Goal: Understand process/instructions

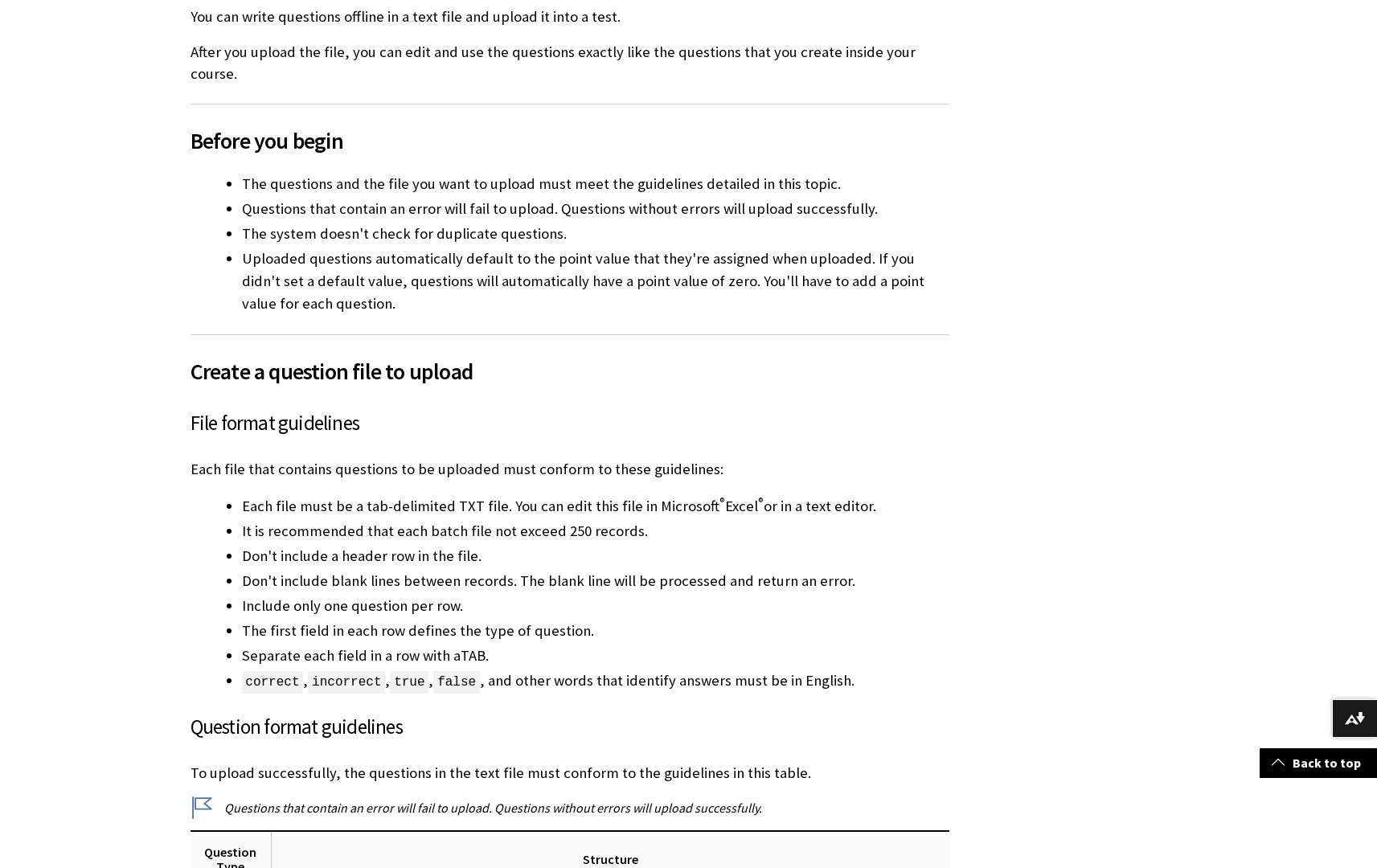
scroll to position [763, 0]
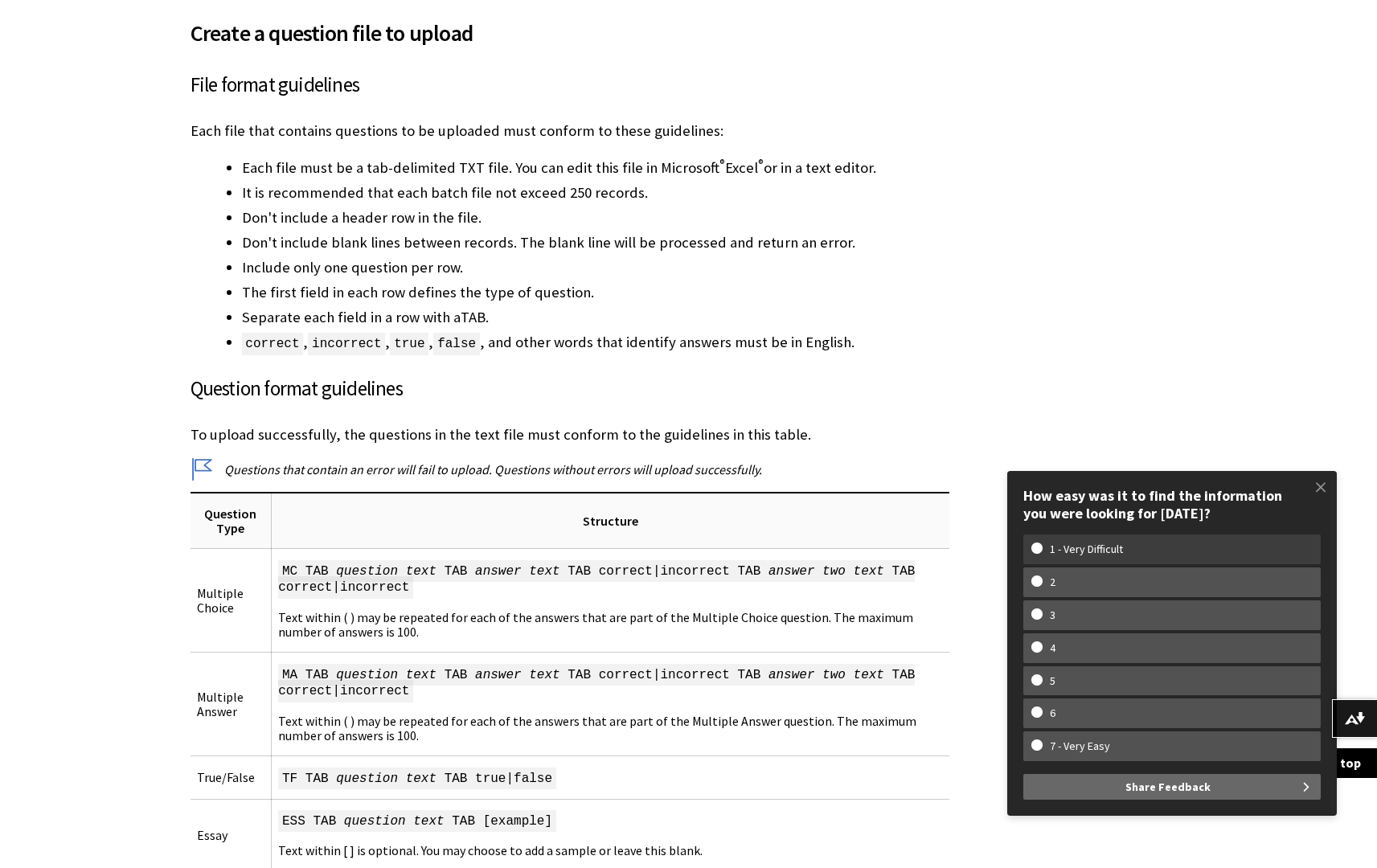
drag, startPoint x: 1230, startPoint y: 545, endPoint x: 1239, endPoint y: 540, distance: 10.3
click at [1231, 545] on w-span "1 - Very Difficult" at bounding box center [1171, 549] width 281 height 14
click at [1042, 545] on input "1 - Very Difficult" at bounding box center [1036, 547] width 11 height 11
radio input "true"
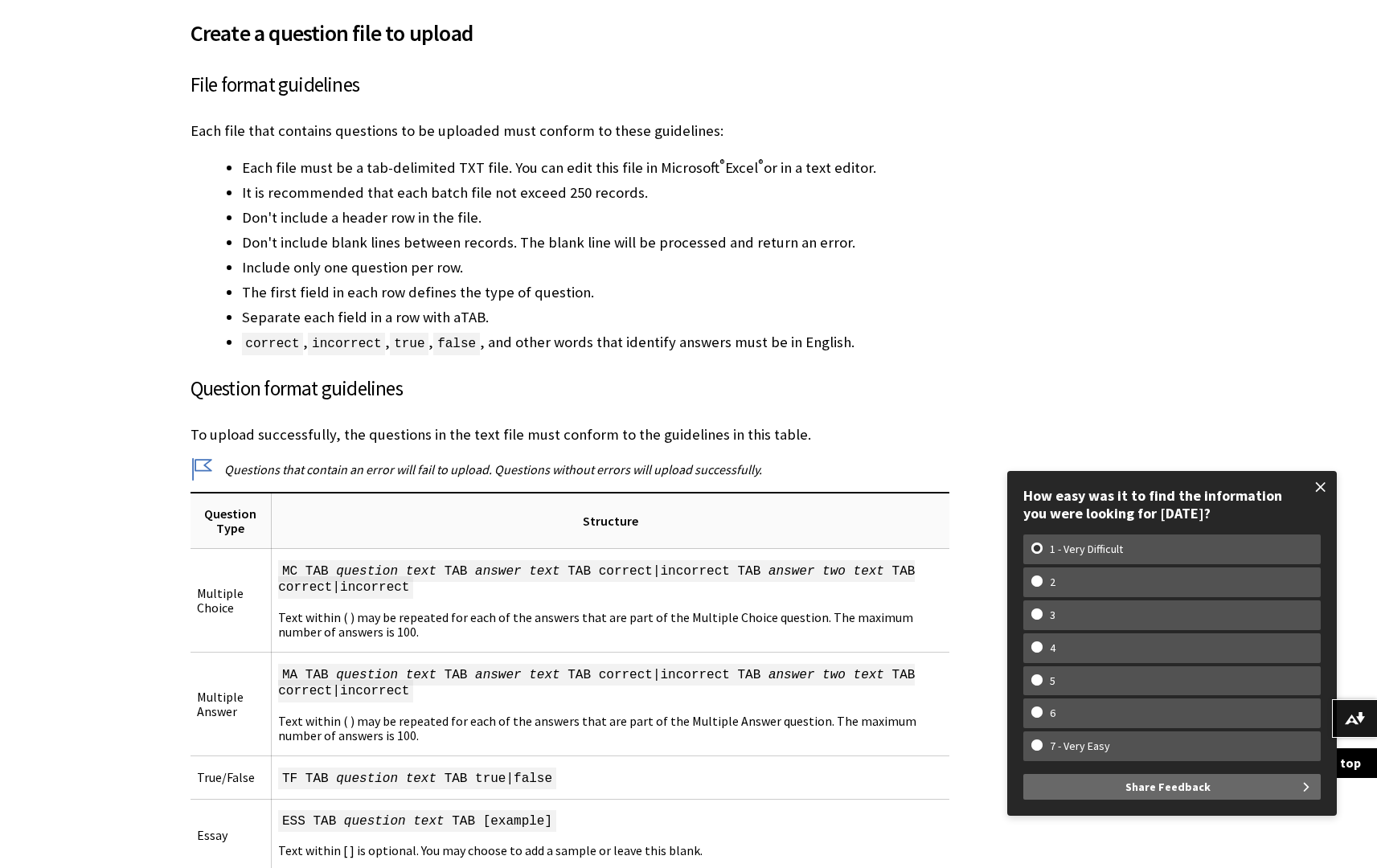
click at [1317, 490] on span at bounding box center [1320, 486] width 33 height 33
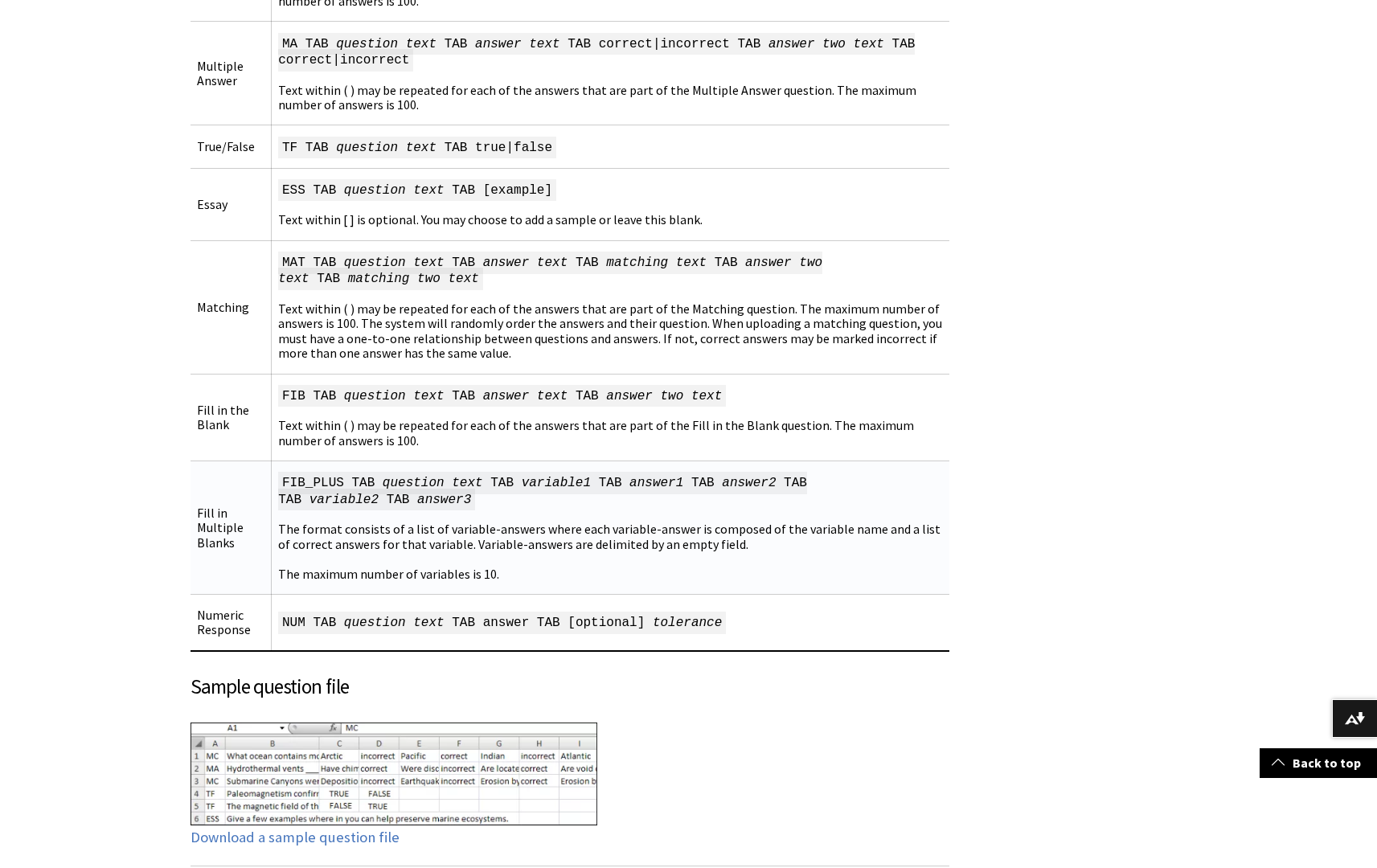
scroll to position [1625, 0]
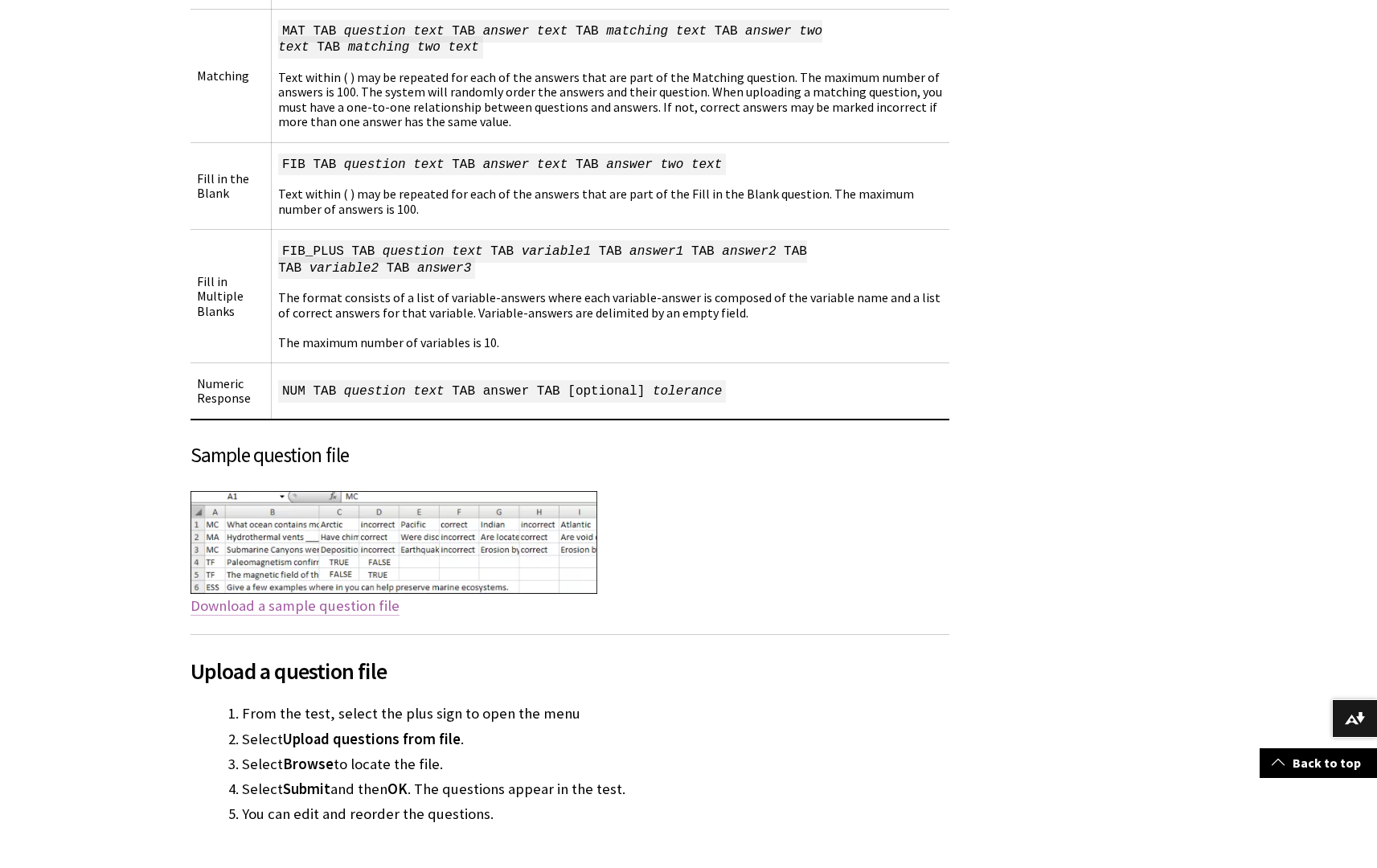
click at [328, 596] on link "Download a sample question file" at bounding box center [294, 606] width 209 height 20
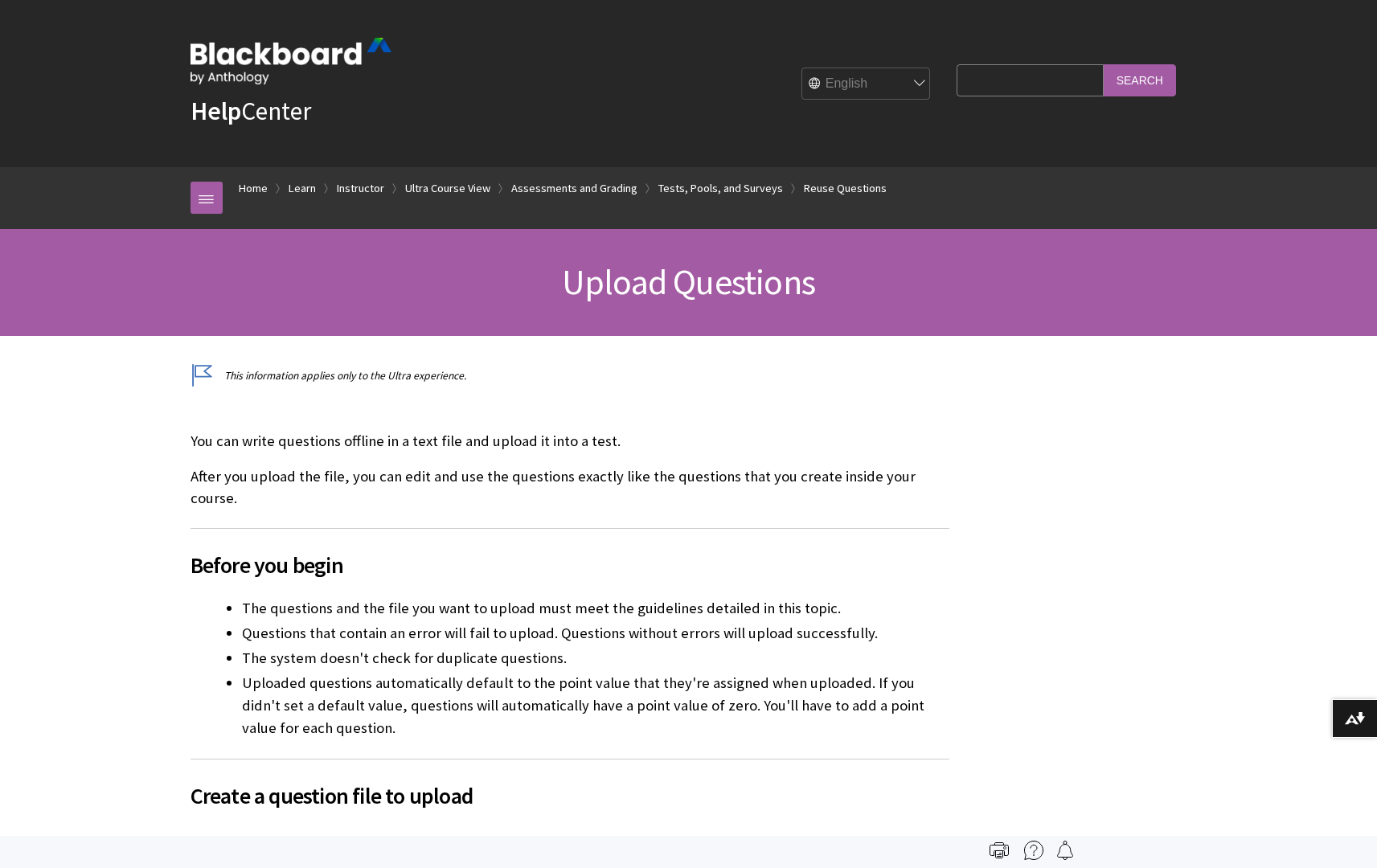
scroll to position [1483, 0]
